Goal: Task Accomplishment & Management: Use online tool/utility

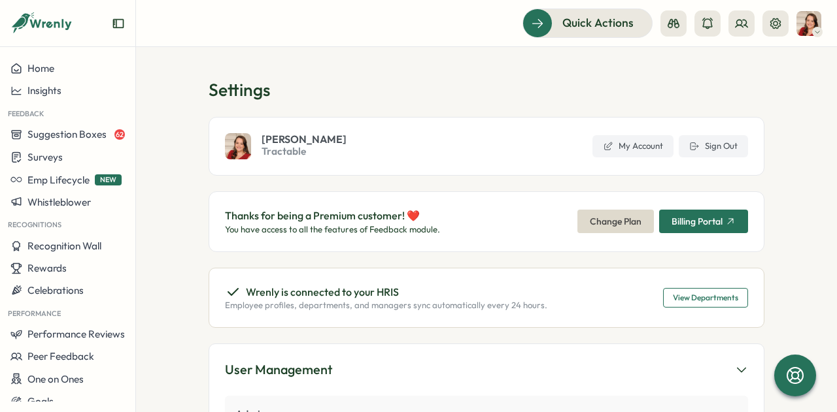
scroll to position [261, 0]
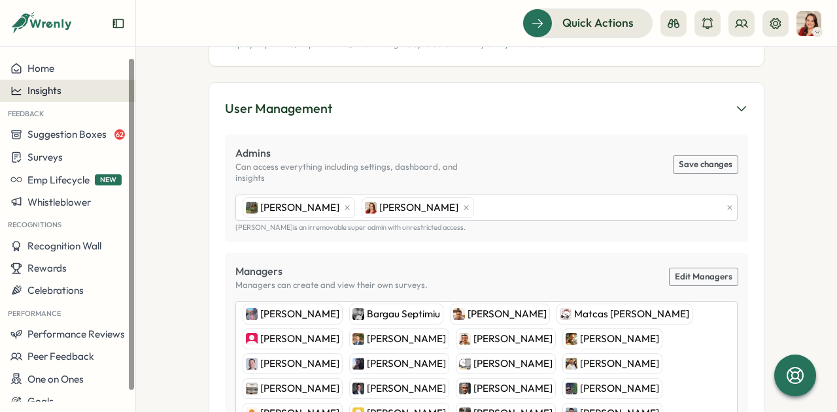
click at [55, 86] on span "Insights" at bounding box center [44, 90] width 34 height 12
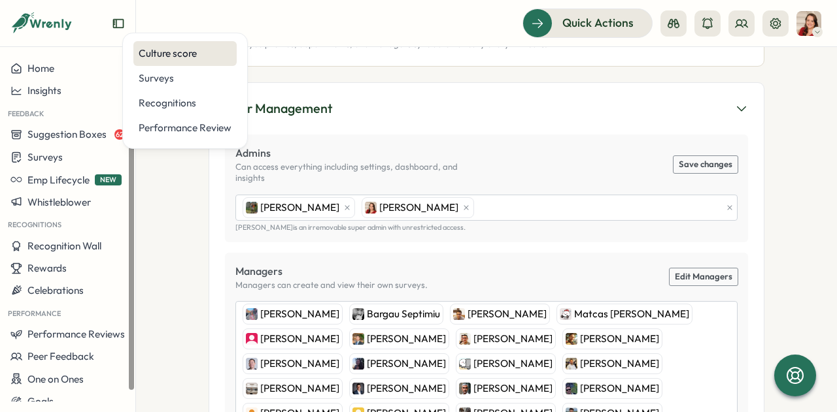
click at [159, 52] on div "Culture score" at bounding box center [185, 53] width 93 height 14
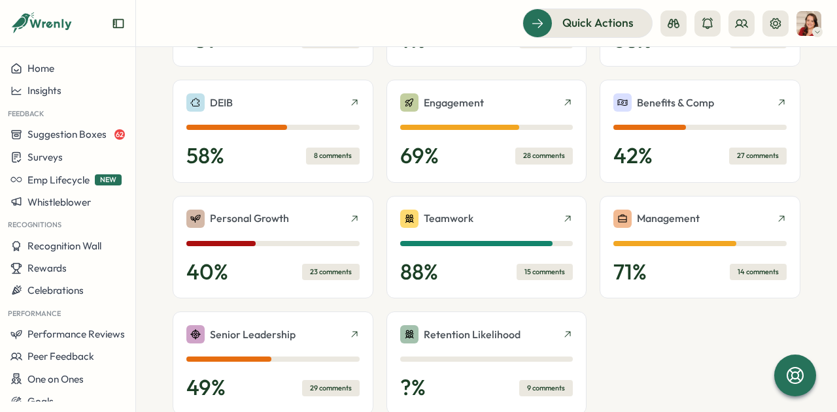
scroll to position [495, 0]
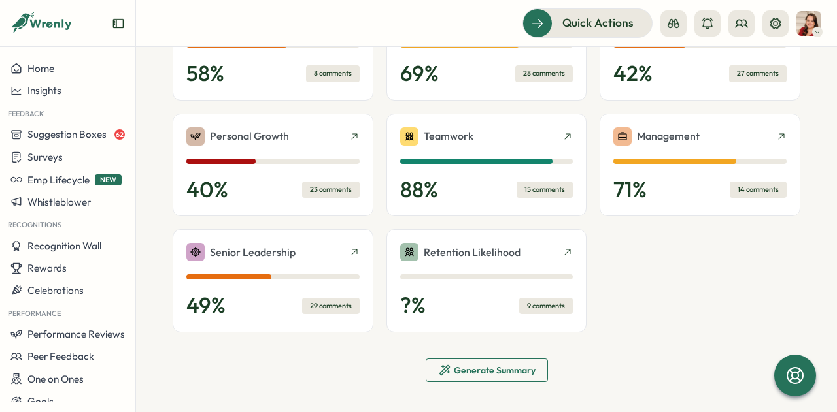
click at [507, 373] on span "Generate Summary" at bounding box center [495, 370] width 82 height 9
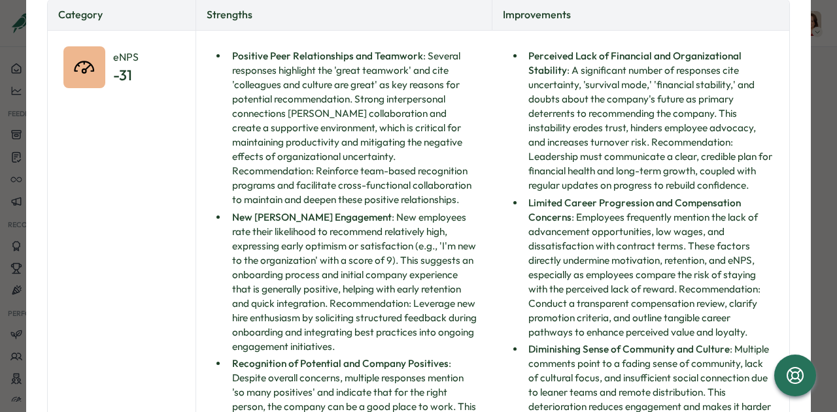
scroll to position [0, 0]
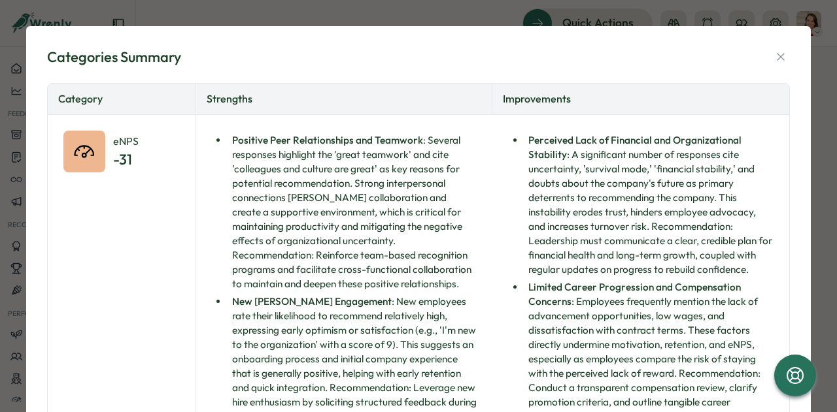
click at [774, 61] on icon "button" at bounding box center [780, 56] width 13 height 13
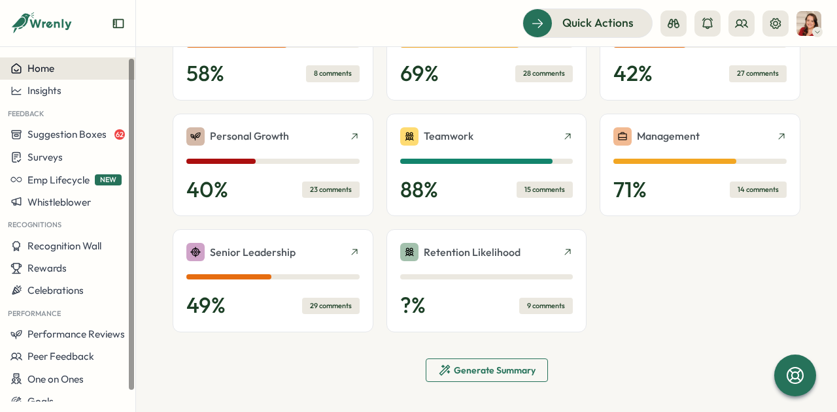
click at [37, 73] on span "Home" at bounding box center [40, 68] width 27 height 12
